Goal: Task Accomplishment & Management: Manage account settings

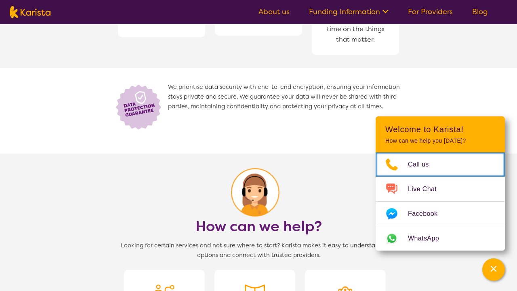
scroll to position [522, 0]
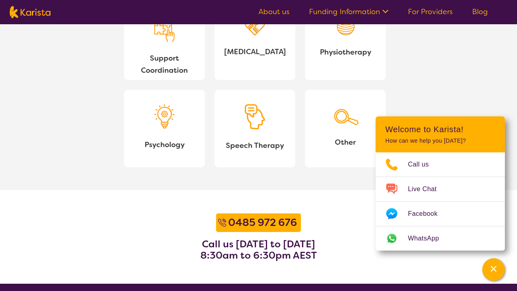
scroll to position [875, 0]
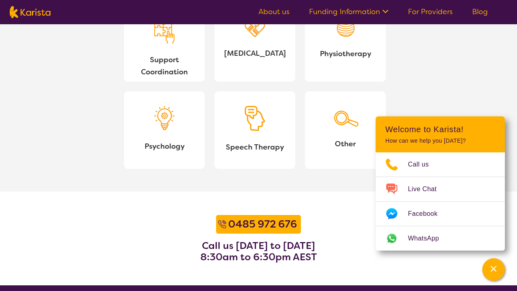
click at [292, 202] on section "[PHONE_NUMBER] Call us [DATE] to [DATE] 8:30am to 6:30pm AEST" at bounding box center [258, 238] width 517 height 94
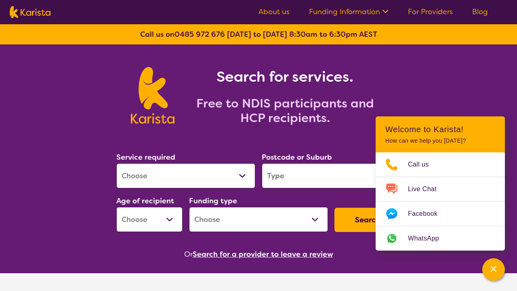
scroll to position [0, 0]
click at [431, 14] on link "For Providers" at bounding box center [430, 12] width 45 height 10
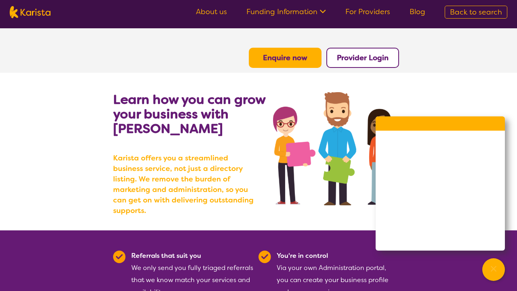
click at [340, 61] on b "Provider Login" at bounding box center [363, 58] width 52 height 10
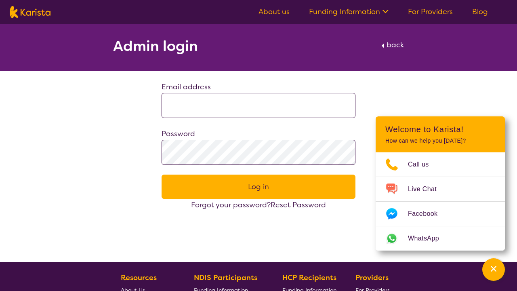
click at [206, 107] on input at bounding box center [259, 105] width 194 height 25
type input "**********"
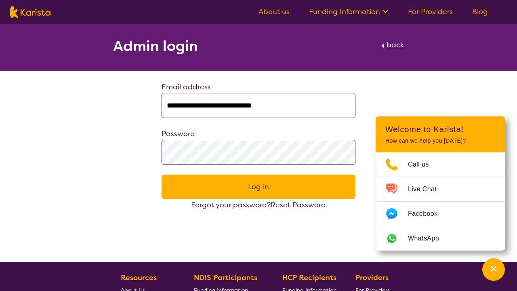
click at [259, 187] on button "Log in" at bounding box center [259, 187] width 194 height 24
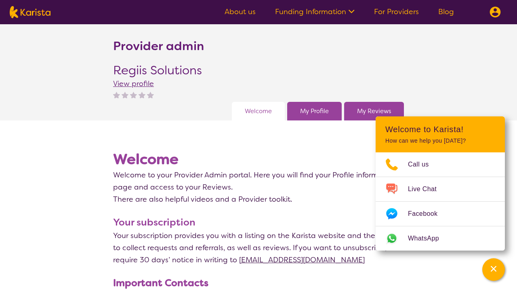
click at [312, 112] on link "My Profile" at bounding box center [314, 111] width 29 height 12
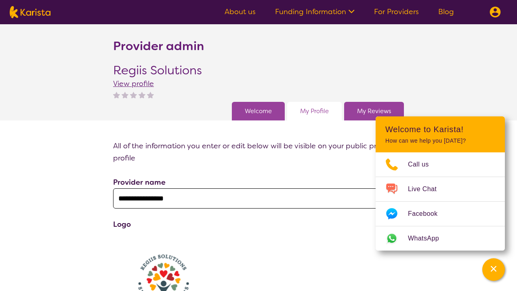
click at [372, 109] on link "My Reviews" at bounding box center [374, 111] width 34 height 12
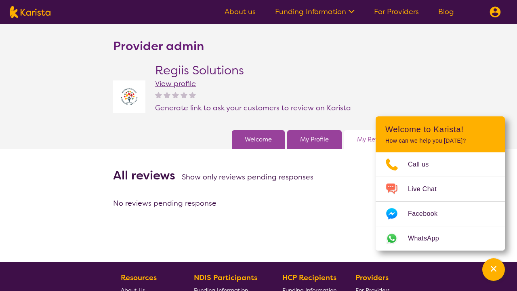
click at [242, 178] on span "Show only reviews pending responses" at bounding box center [248, 177] width 132 height 10
